Goal: Transaction & Acquisition: Obtain resource

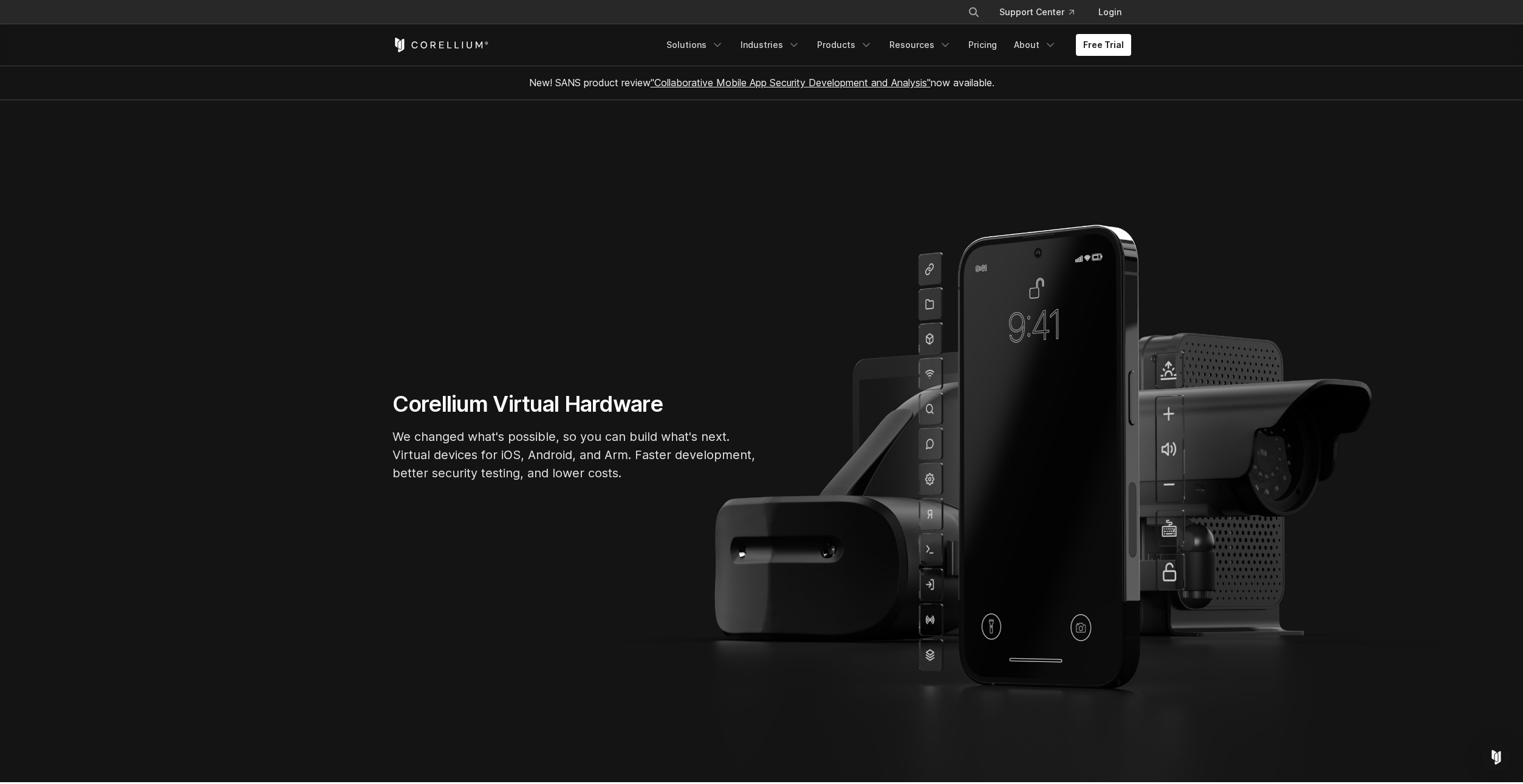
drag, startPoint x: 965, startPoint y: 125, endPoint x: 981, endPoint y: 140, distance: 21.9
click at [697, 41] on link "Solutions" at bounding box center [695, 45] width 72 height 22
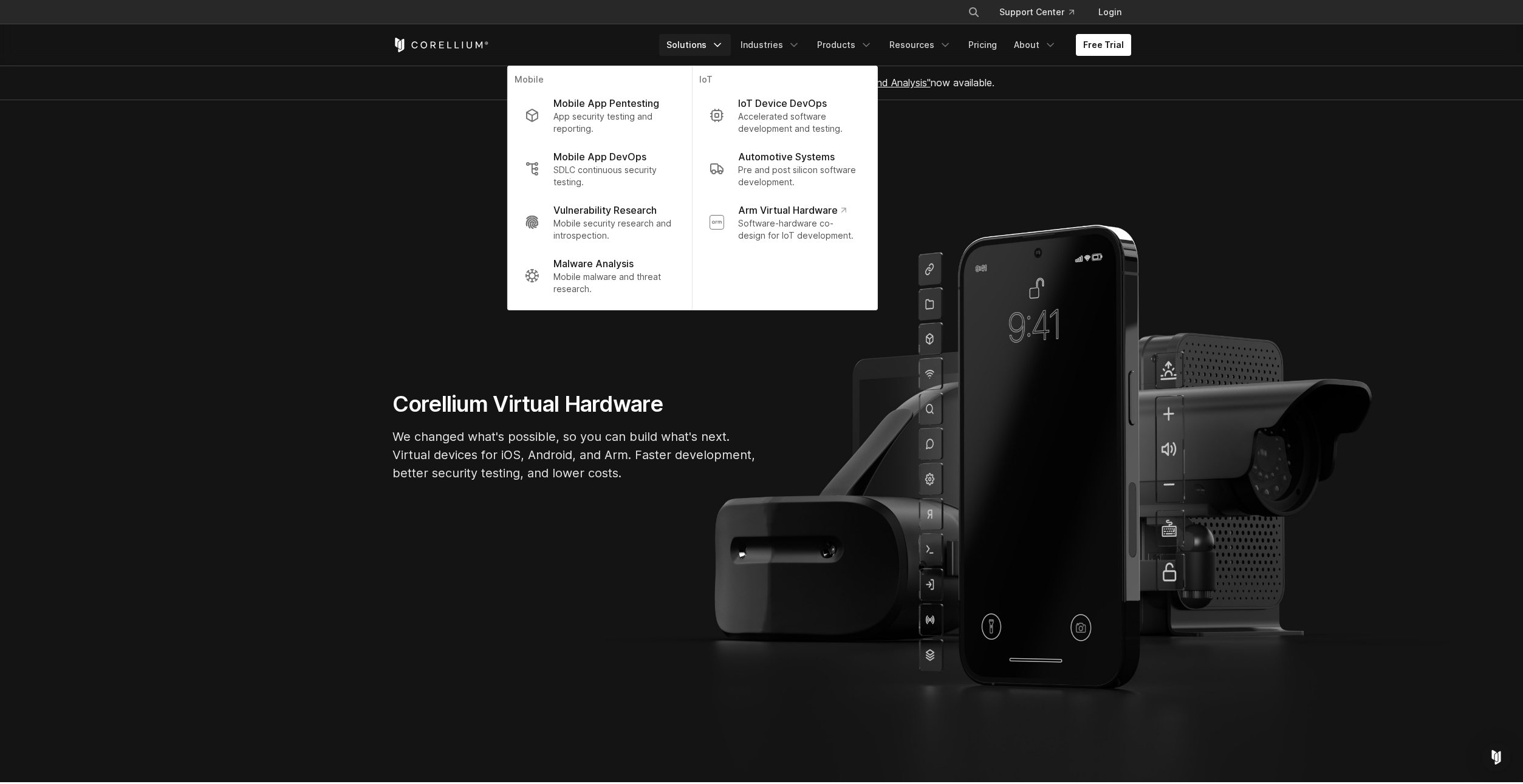
click at [607, 61] on div "Free Trial Solutions IoT" at bounding box center [762, 45] width 739 height 42
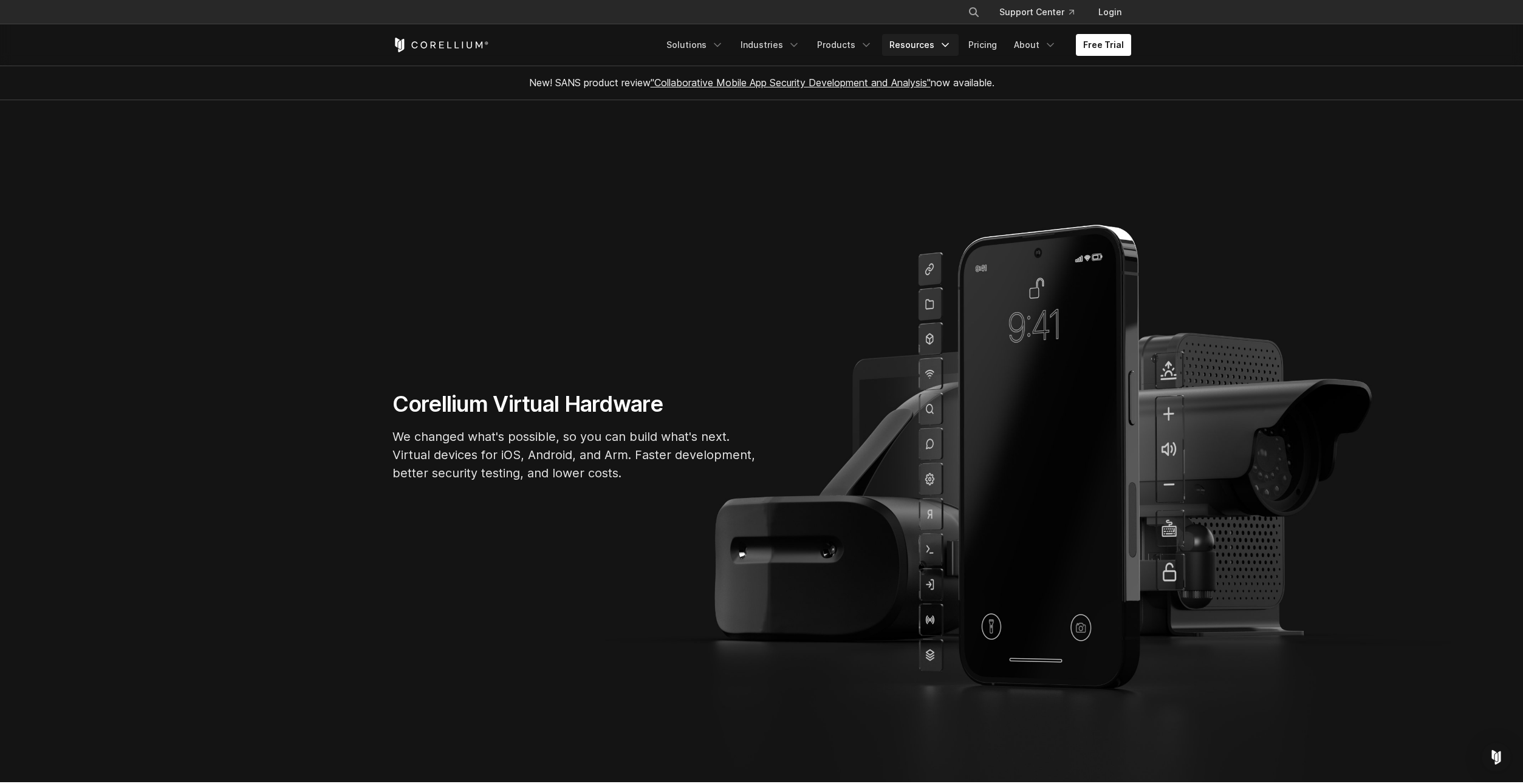
click at [916, 48] on link "Resources" at bounding box center [920, 45] width 76 height 22
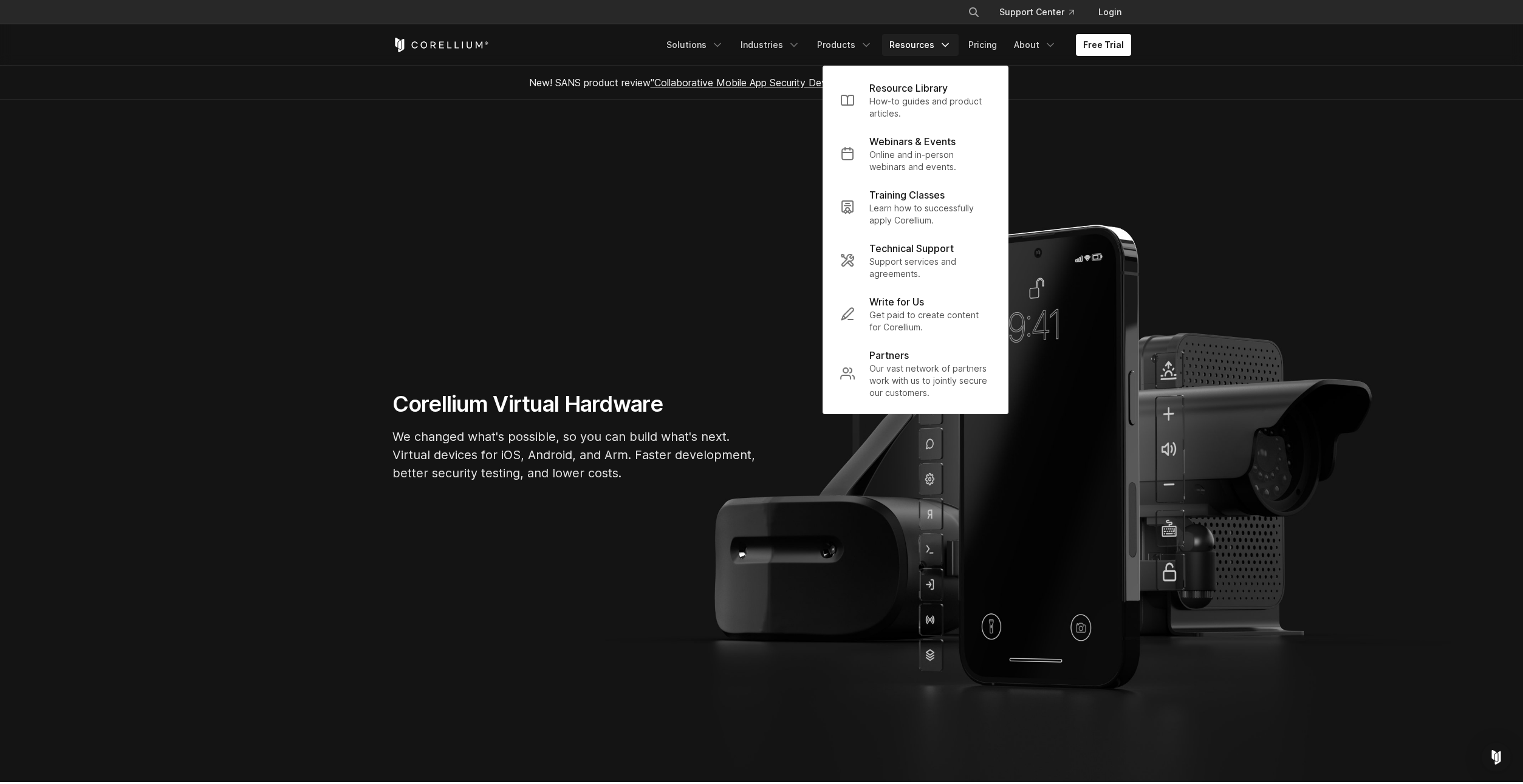
click at [916, 48] on link "Resources" at bounding box center [920, 45] width 76 height 22
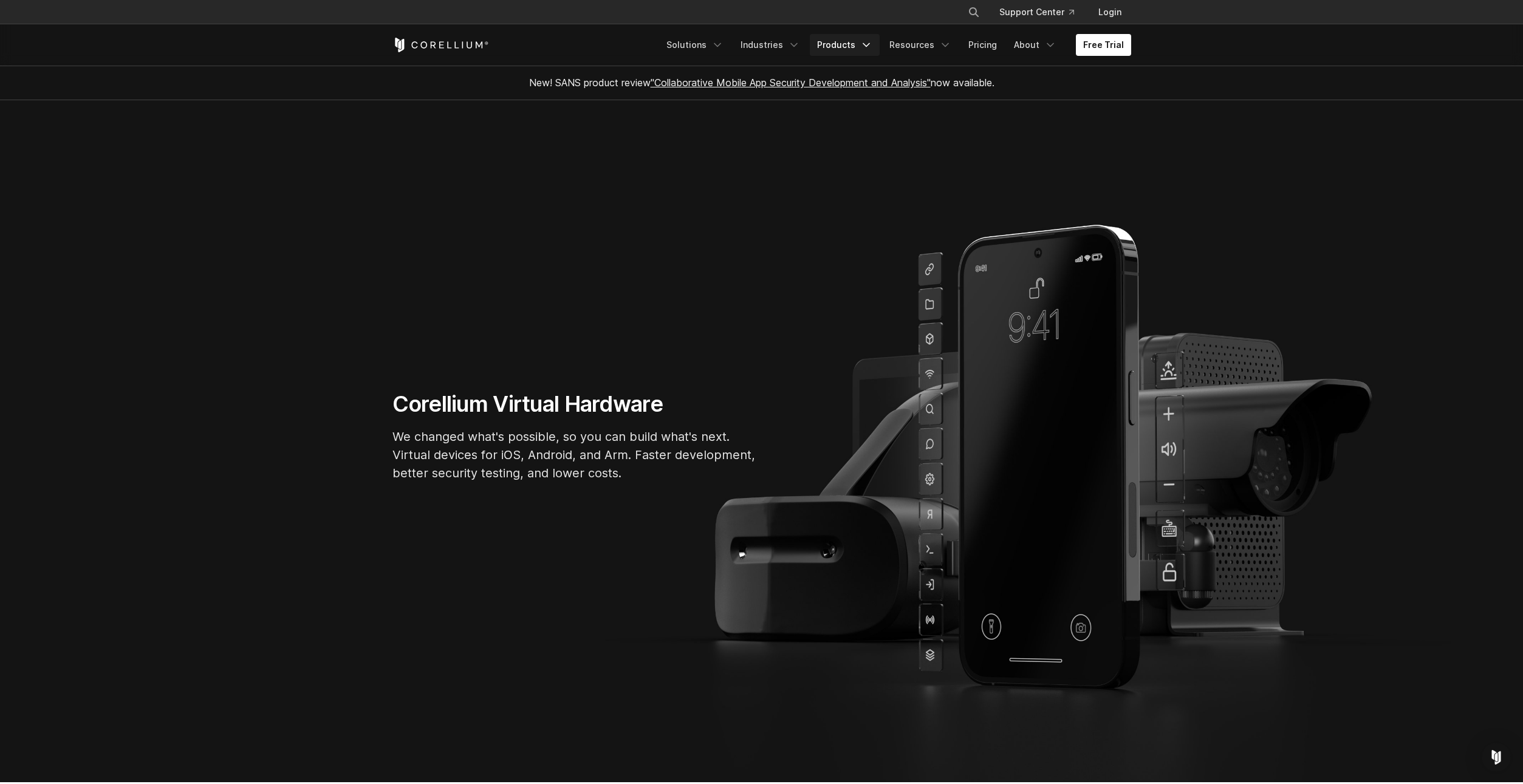
click at [846, 51] on link "Products" at bounding box center [844, 45] width 70 height 22
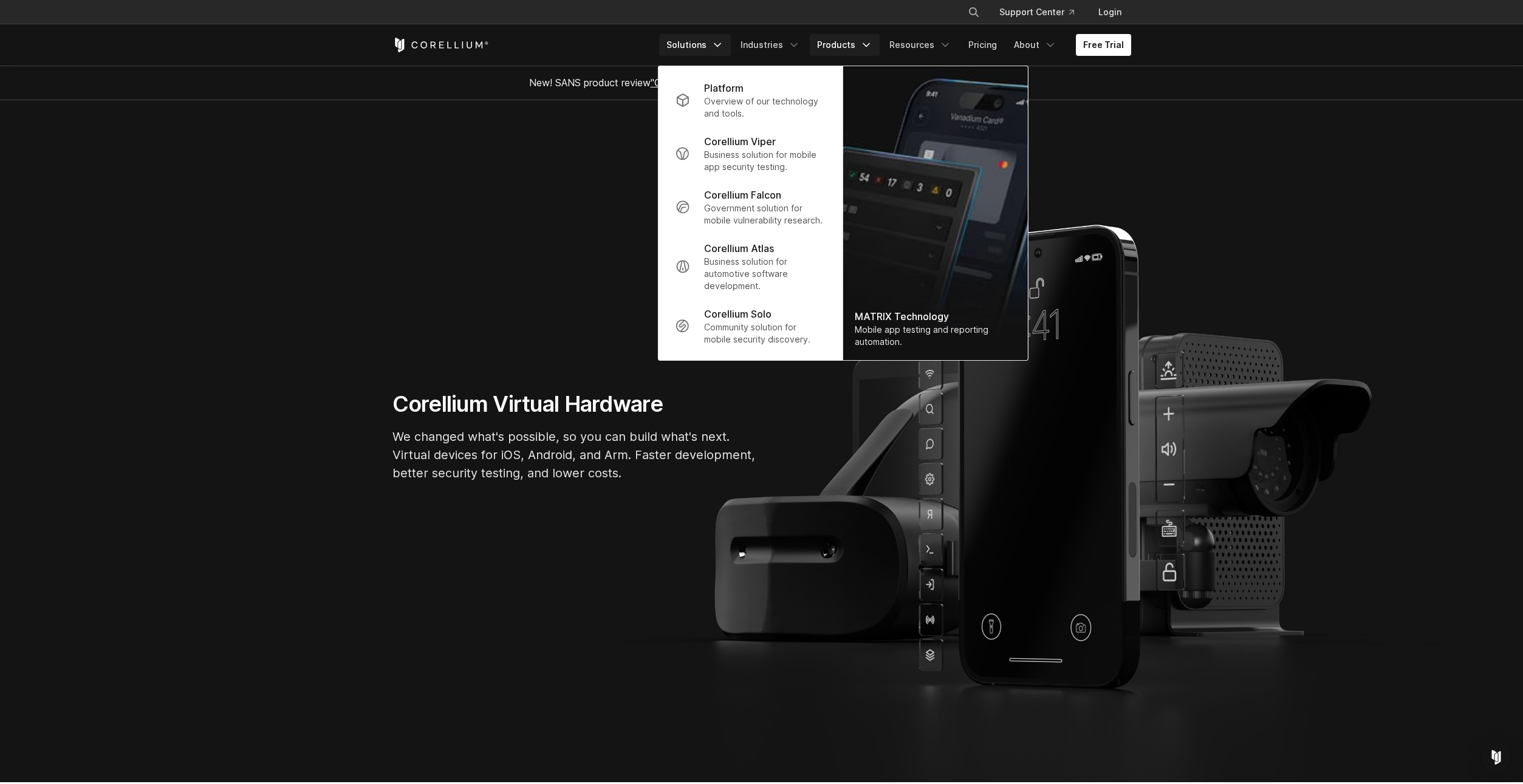
click at [731, 44] on link "Solutions" at bounding box center [695, 45] width 72 height 22
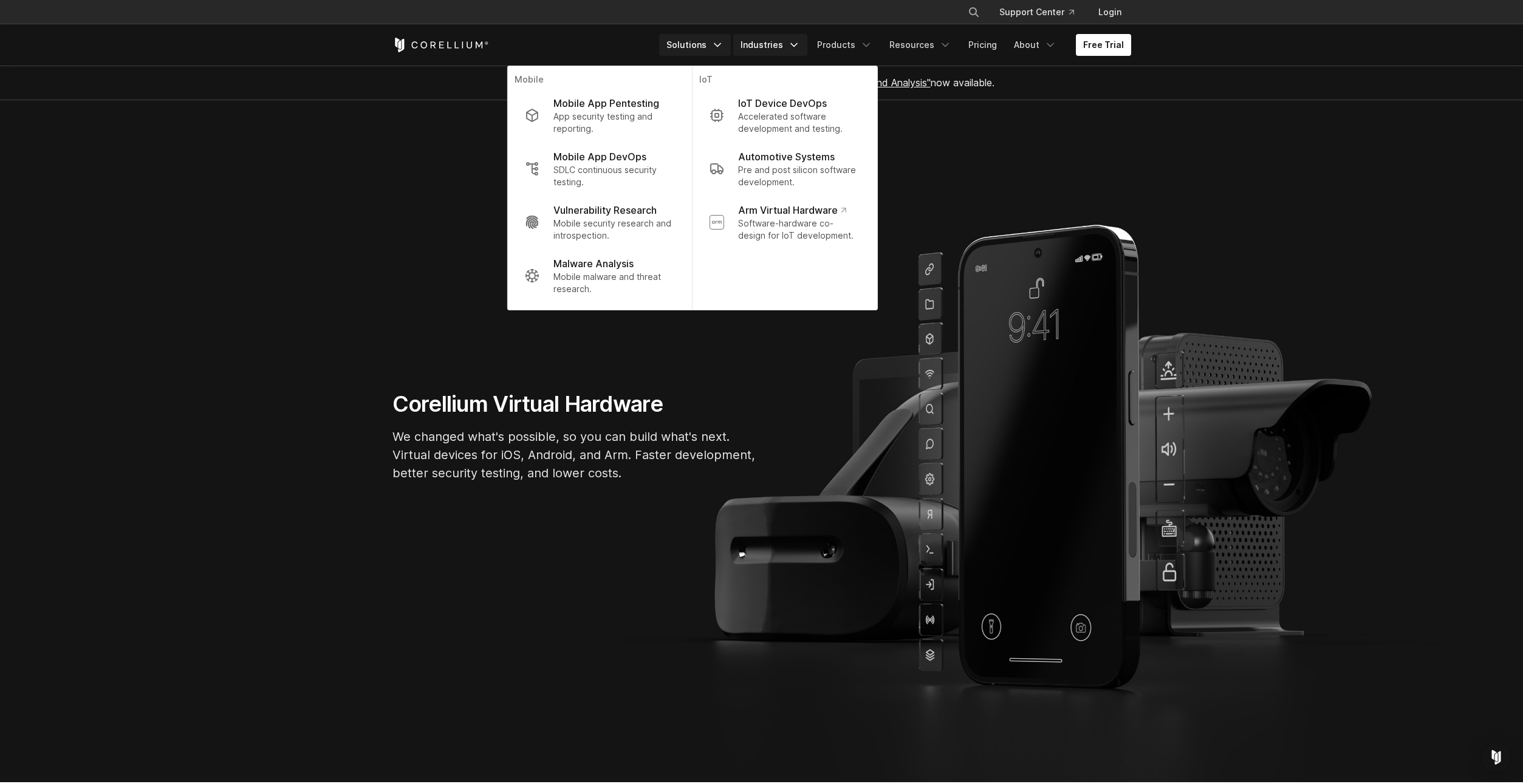
click at [782, 48] on link "Industries" at bounding box center [770, 45] width 74 height 22
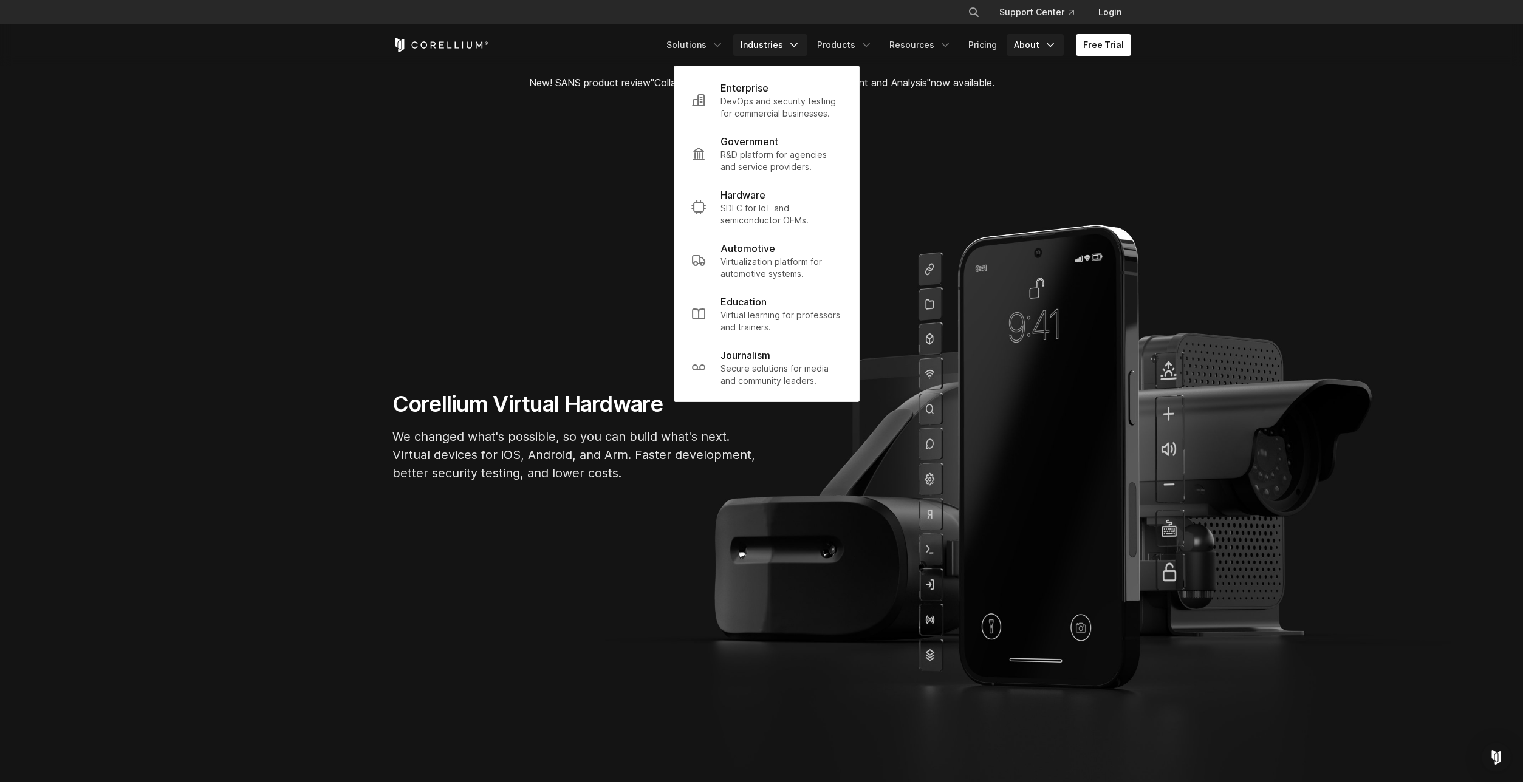
click at [1025, 47] on link "About" at bounding box center [1035, 45] width 57 height 22
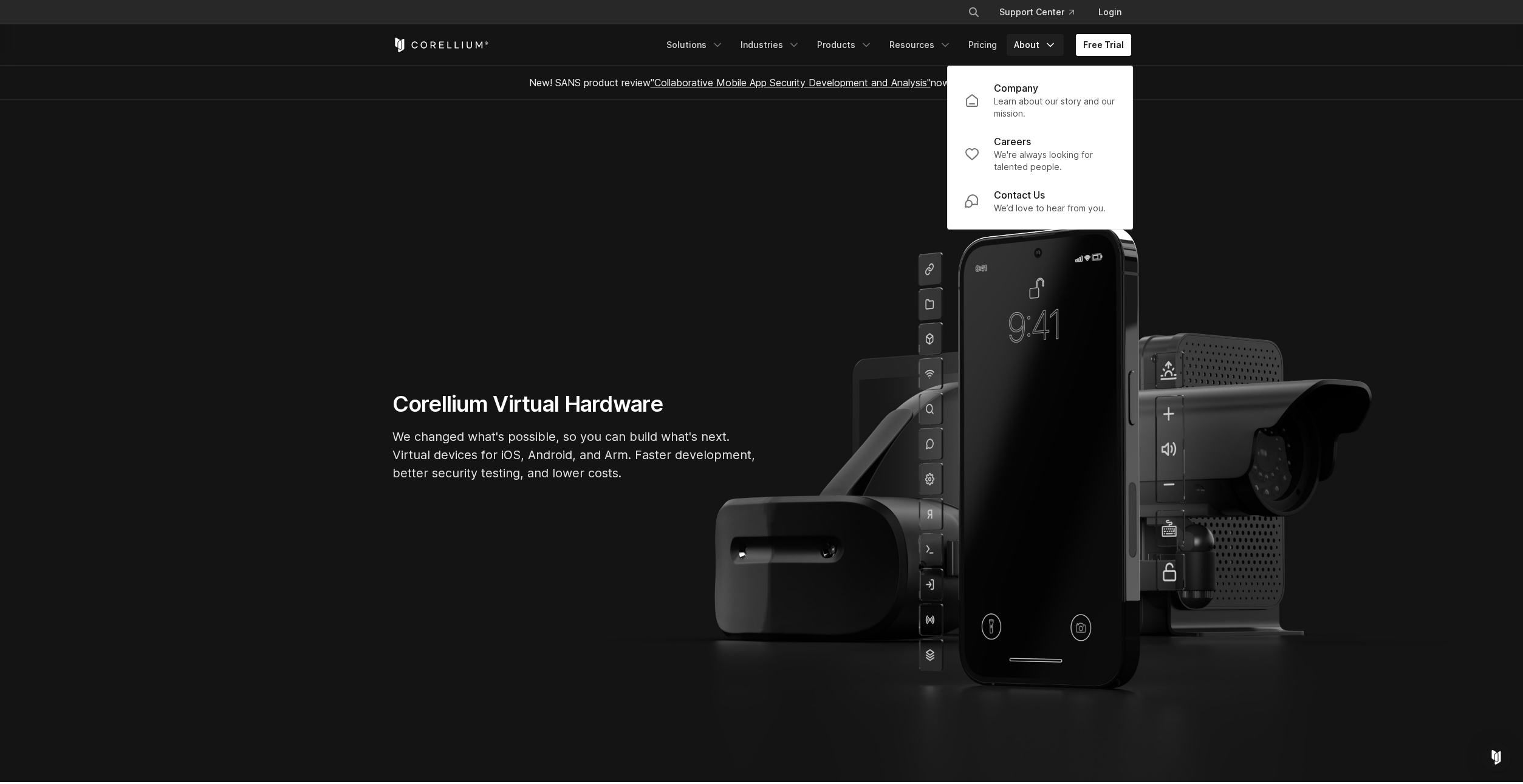
click at [1106, 47] on link "Free Trial" at bounding box center [1103, 45] width 55 height 22
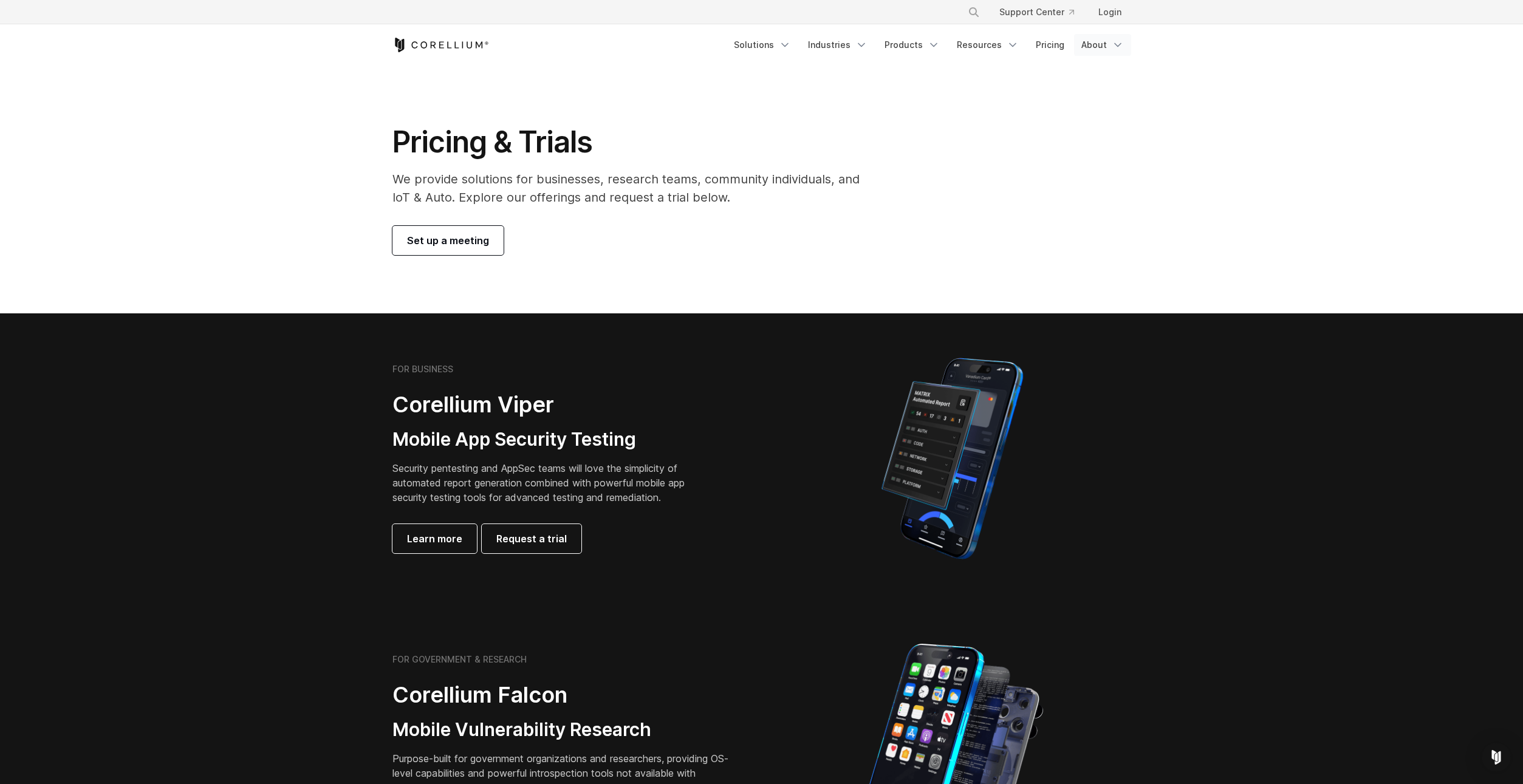
click at [1091, 47] on link "About" at bounding box center [1102, 45] width 57 height 22
click at [1030, 44] on link "Pricing" at bounding box center [1050, 45] width 43 height 22
click at [1003, 45] on link "Resources" at bounding box center [988, 45] width 76 height 22
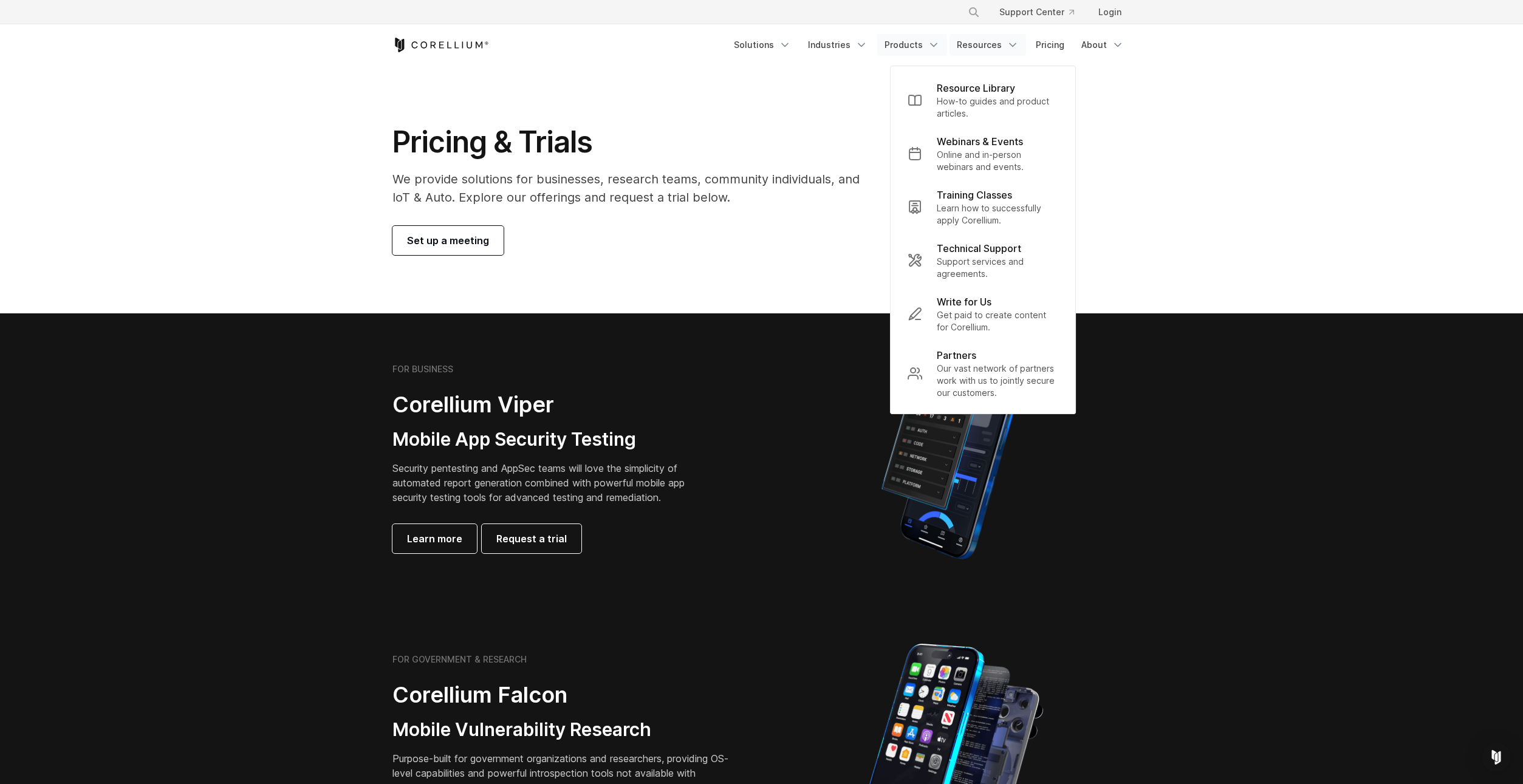
click at [940, 47] on icon "Navigation Menu" at bounding box center [934, 45] width 12 height 12
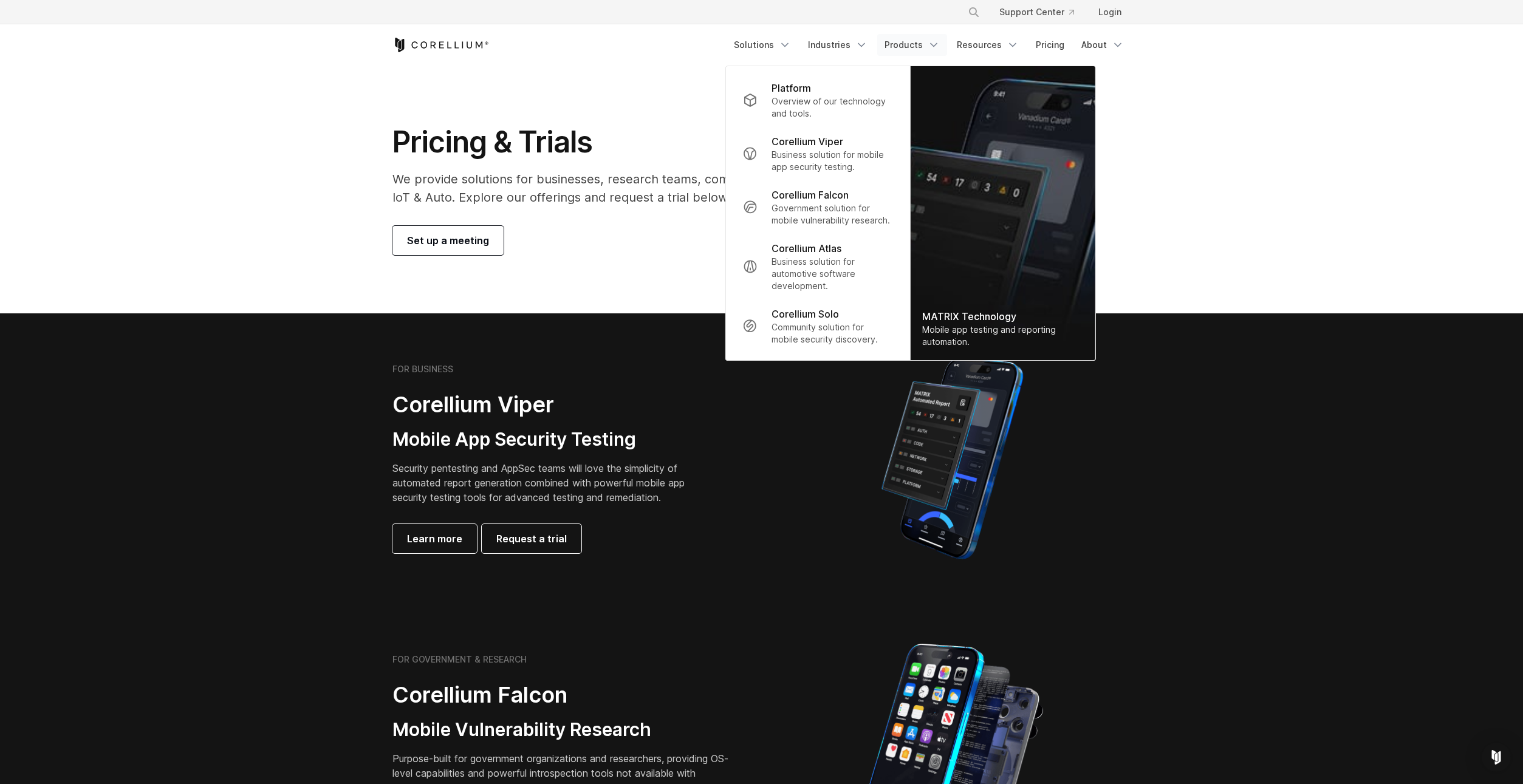
click at [904, 41] on link "Products" at bounding box center [912, 45] width 70 height 22
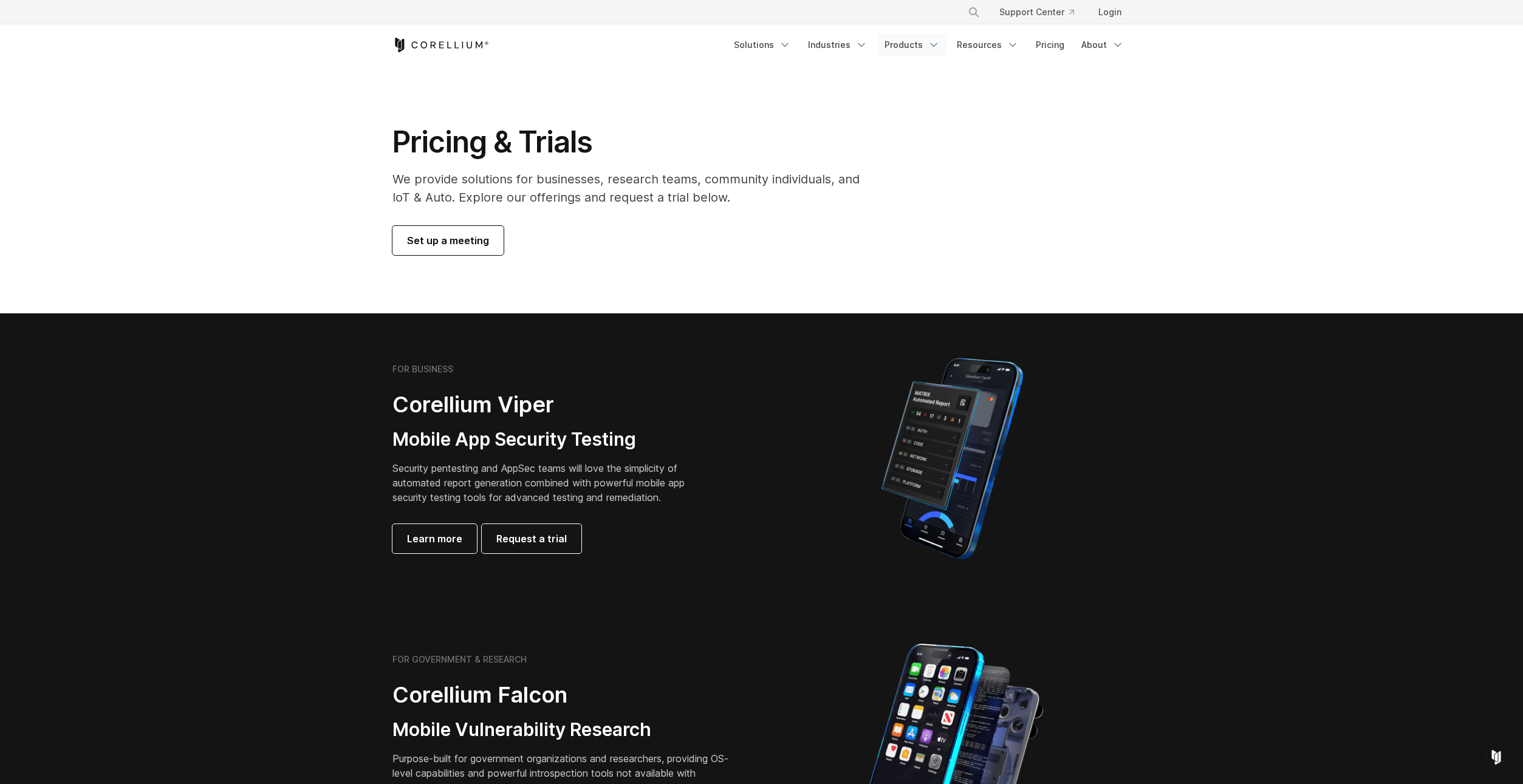
click at [888, 45] on link "Products" at bounding box center [912, 45] width 70 height 22
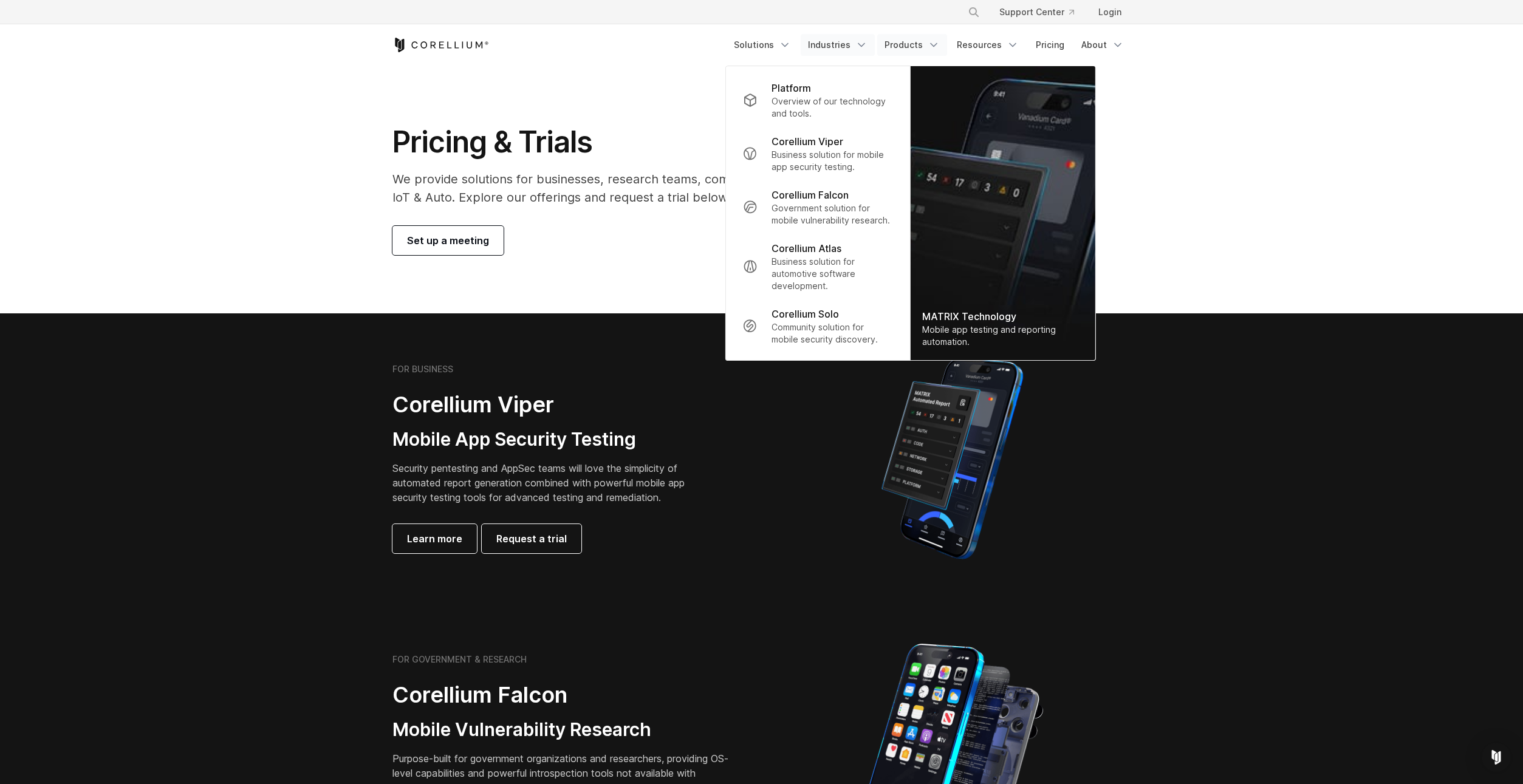
click at [848, 47] on link "Industries" at bounding box center [837, 45] width 74 height 22
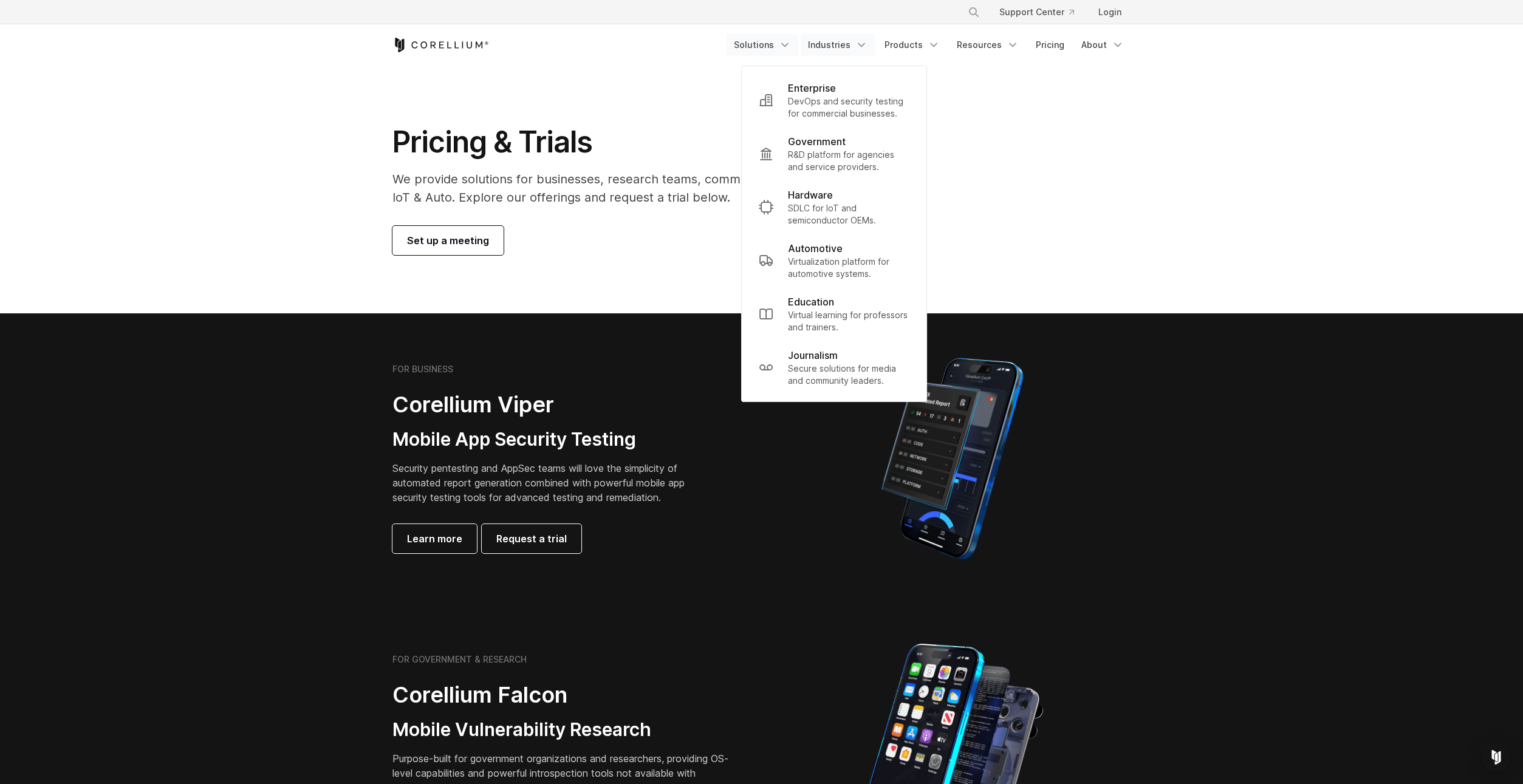
click at [750, 48] on link "Solutions" at bounding box center [762, 45] width 72 height 22
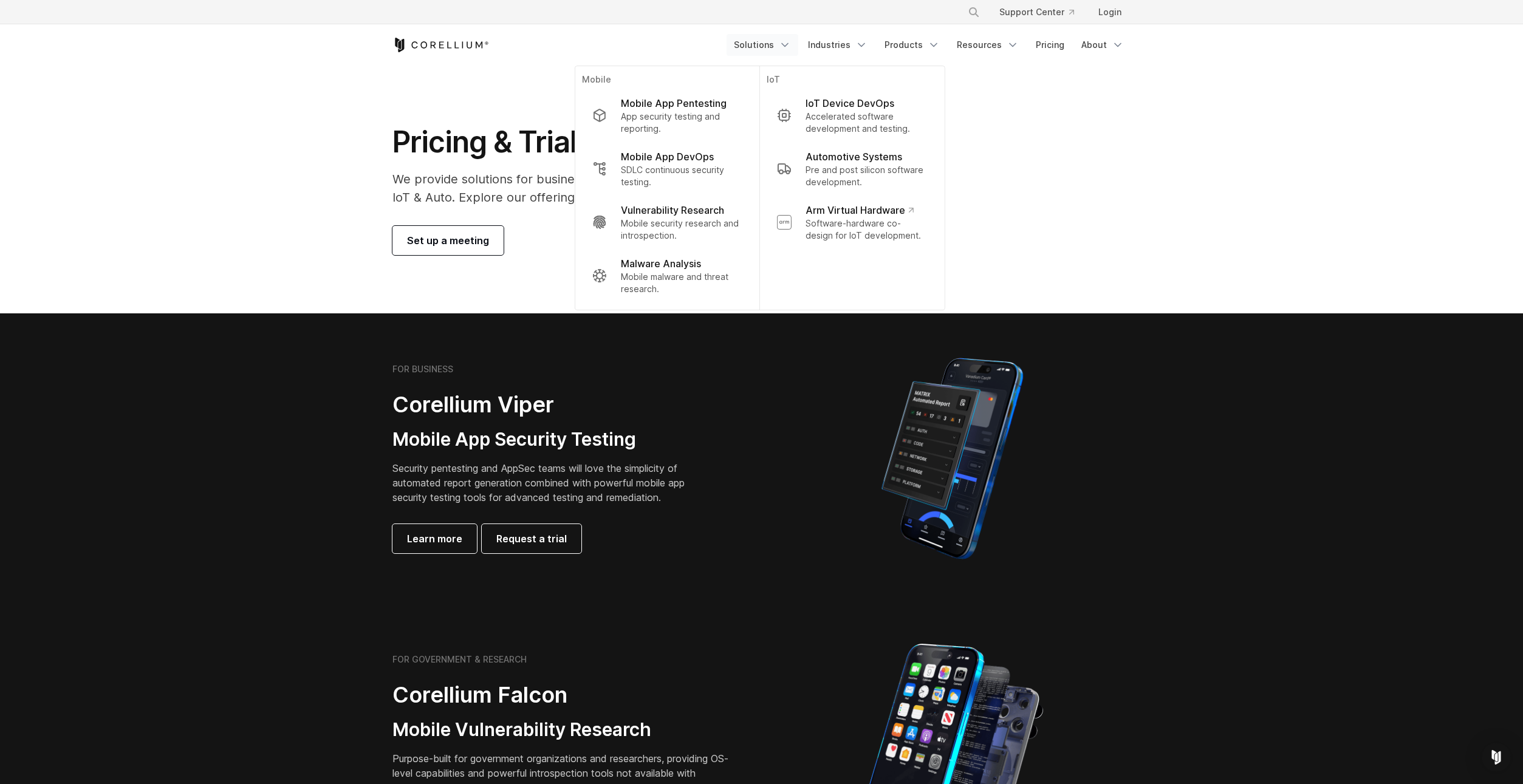
click at [1210, 166] on section "Pricing & Trials We provide solutions for businesses, research teams, community…" at bounding box center [761, 190] width 1523 height 248
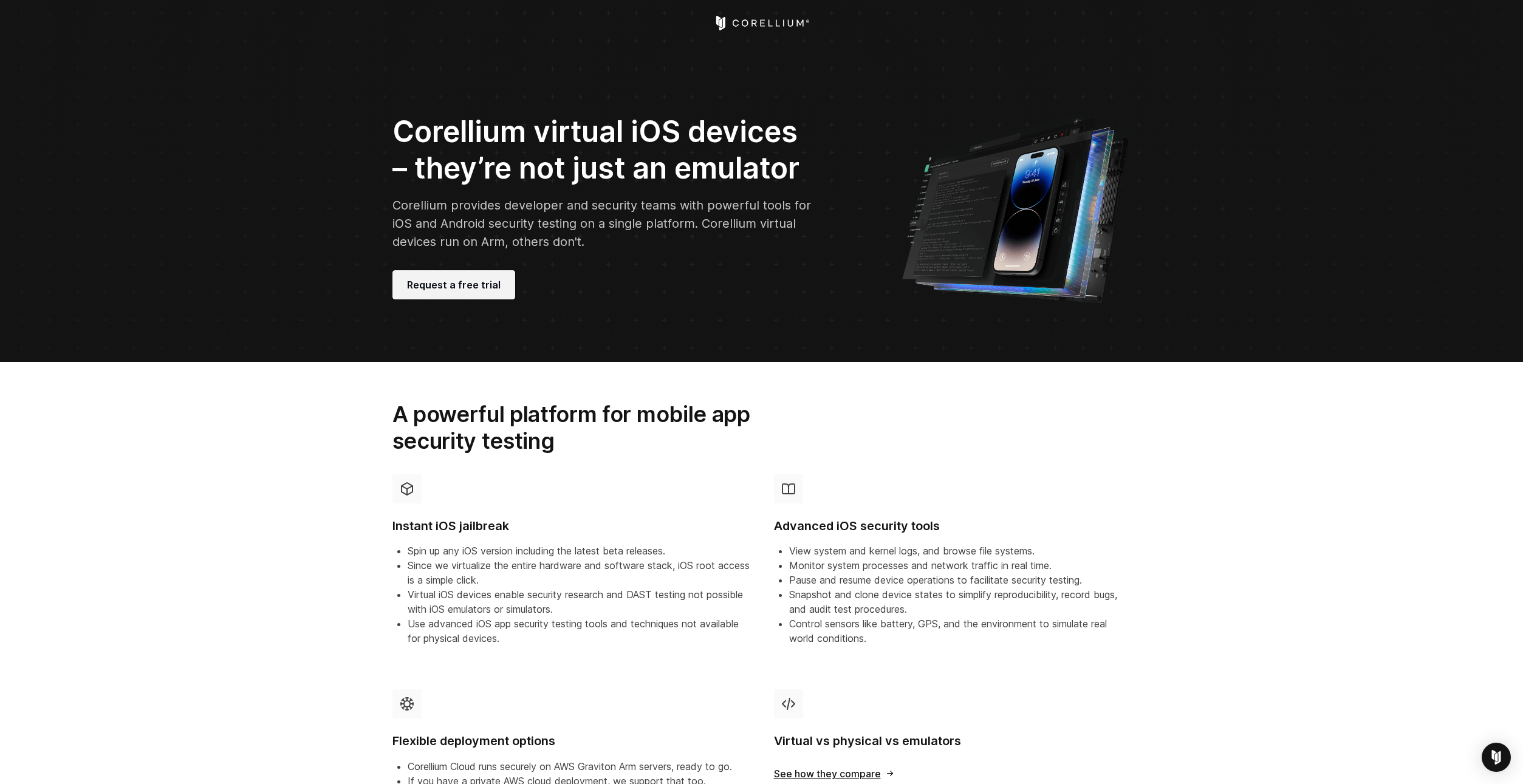
click at [457, 299] on link "Request a free trial" at bounding box center [454, 285] width 123 height 29
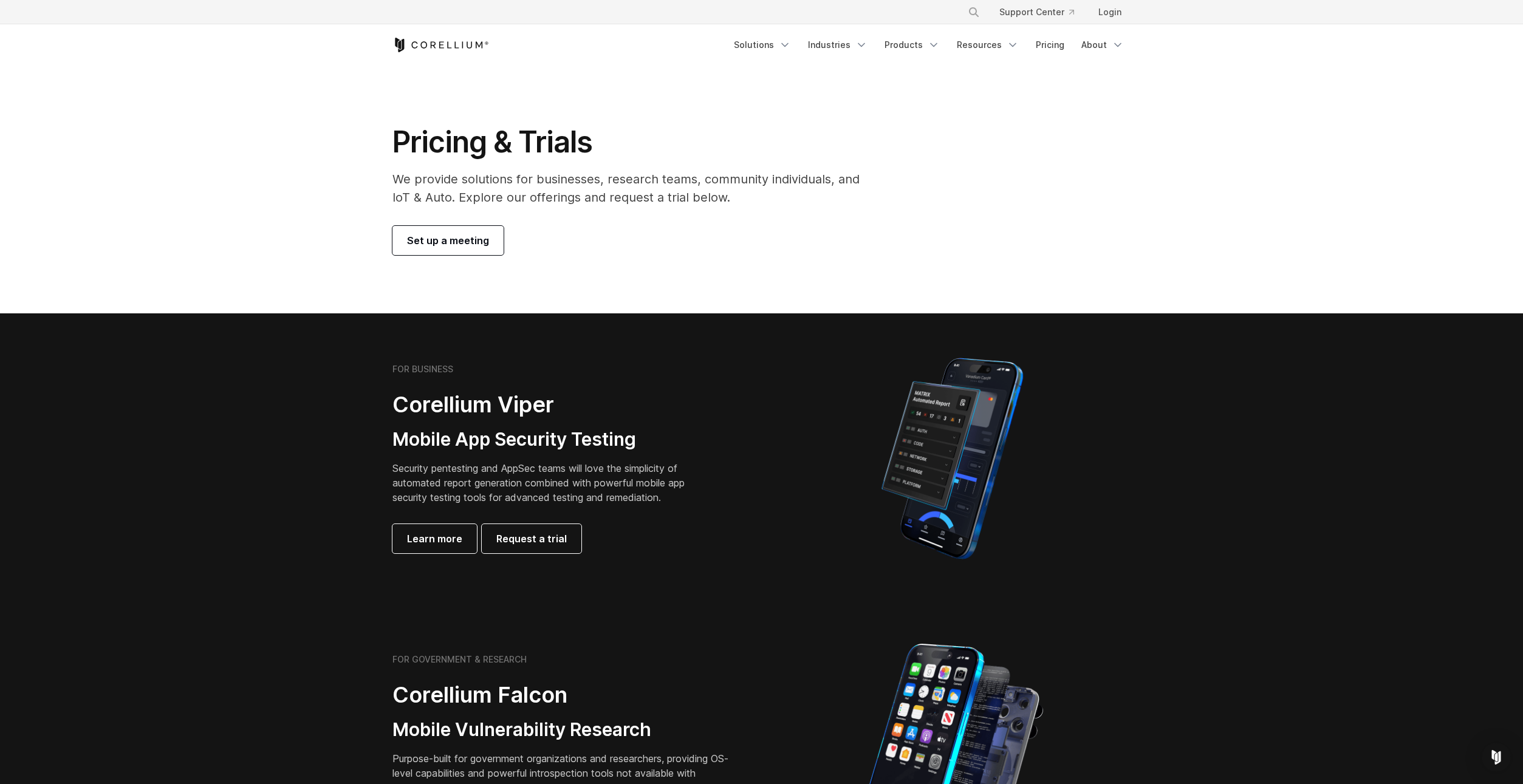
click at [477, 244] on span "Set up a meeting" at bounding box center [448, 241] width 82 height 15
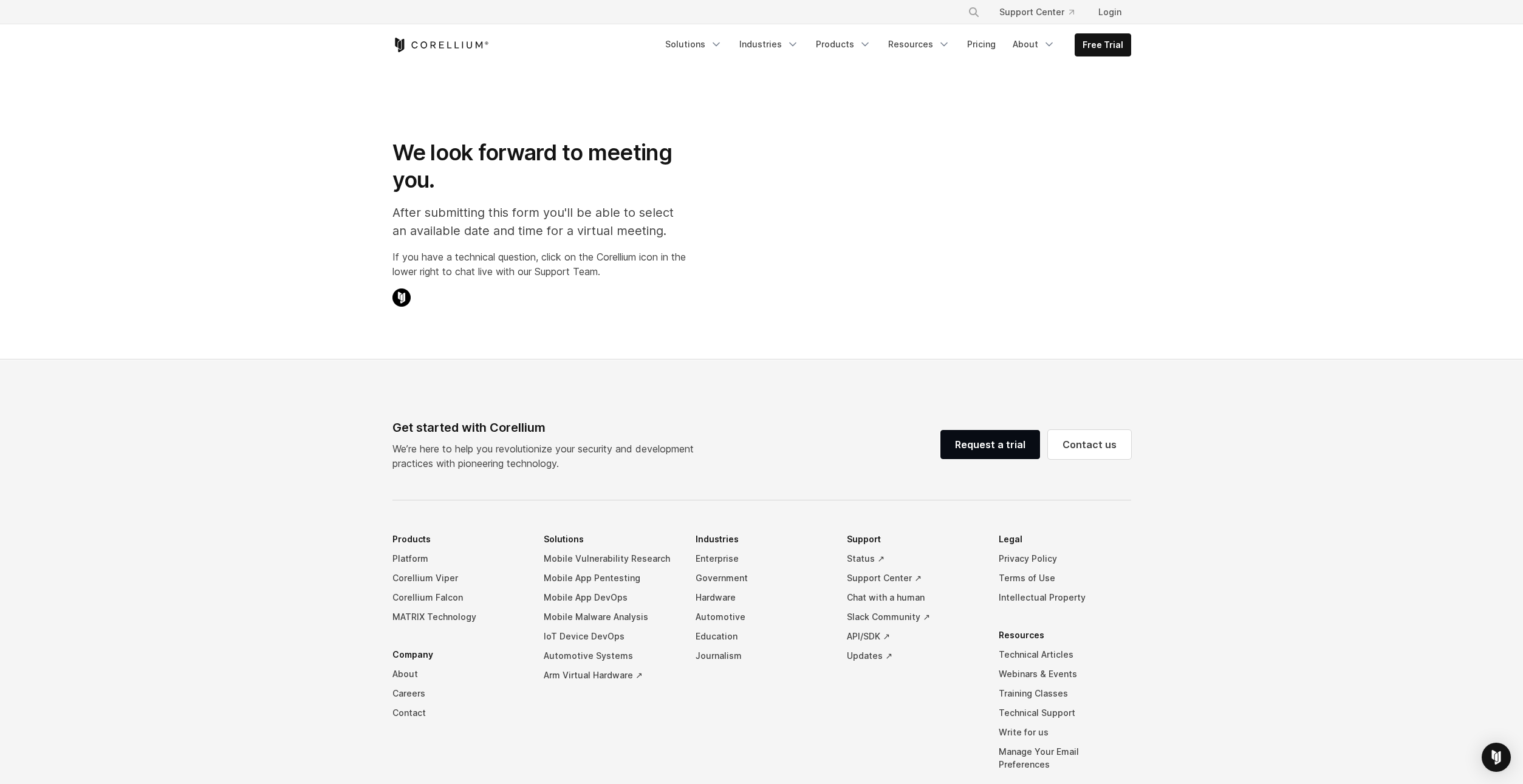
select select "**"
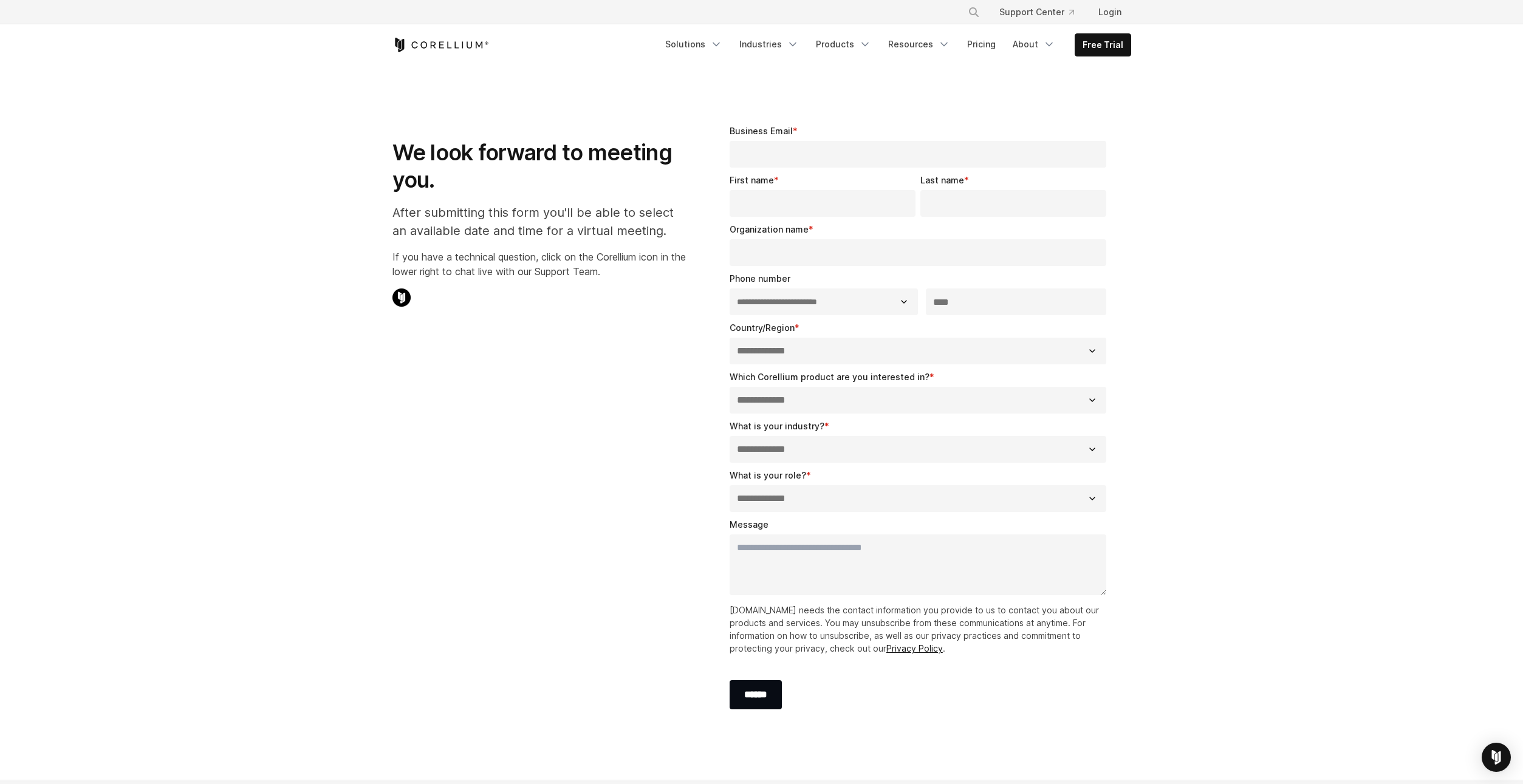
drag, startPoint x: 583, startPoint y: 298, endPoint x: 603, endPoint y: 303, distance: 20.6
